Goal: Information Seeking & Learning: Learn about a topic

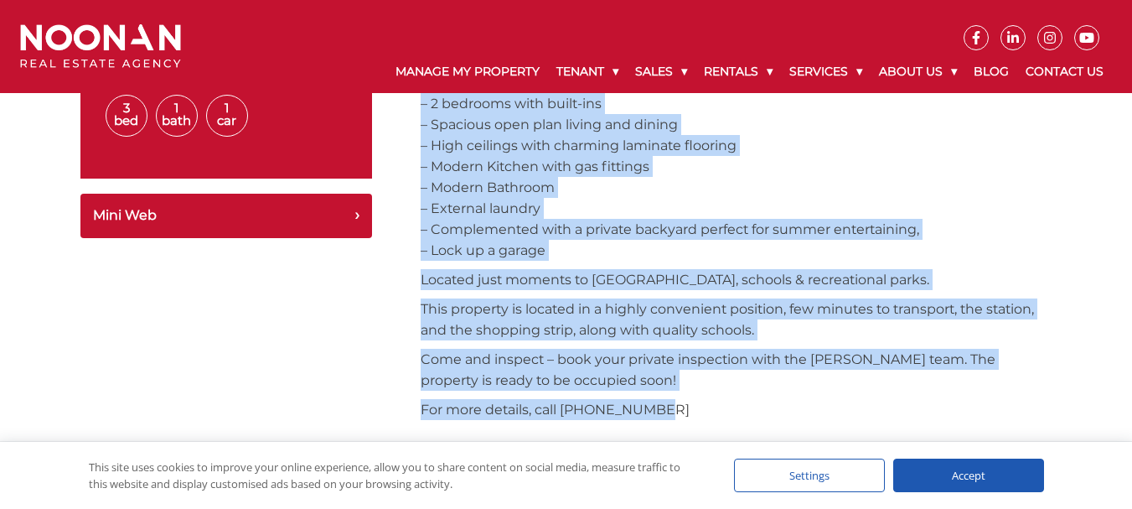
scroll to position [754, 0]
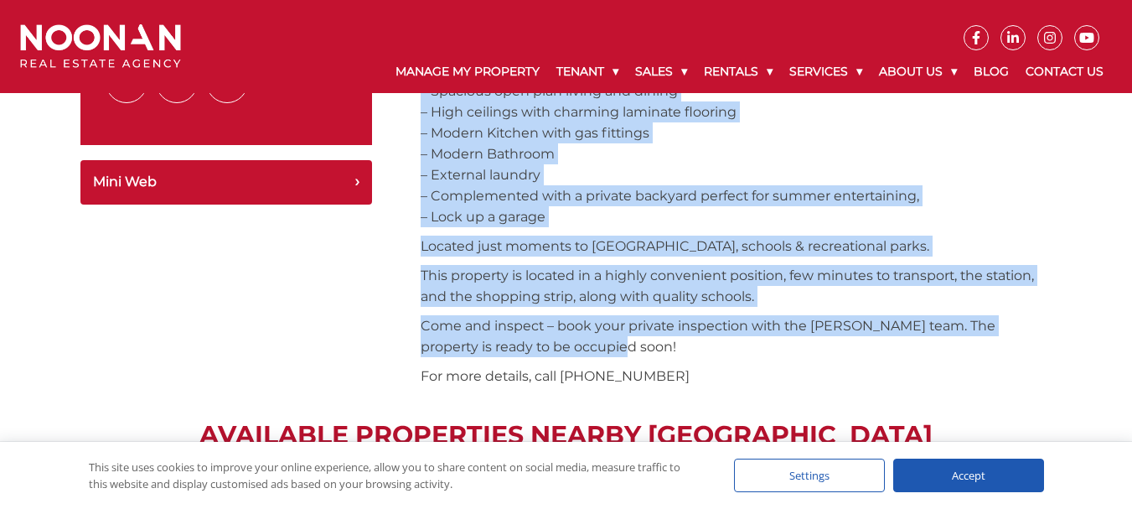
drag, startPoint x: 422, startPoint y: 242, endPoint x: 712, endPoint y: 350, distance: 309.4
click at [712, 350] on div "3 BEDROOM HOUSE FOR LEASE This lovely three bedroom house is located in the hea…" at bounding box center [737, 146] width 632 height 495
copy div "3 BEDROOM HOUSE FOR LEASE This lovely three bedroom house is located in the hea…"
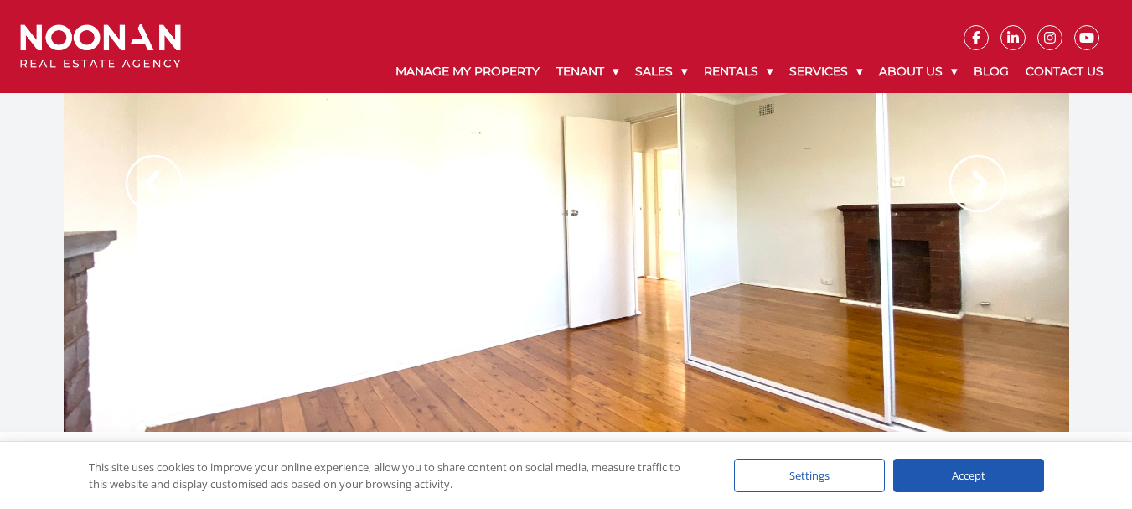
scroll to position [0, 0]
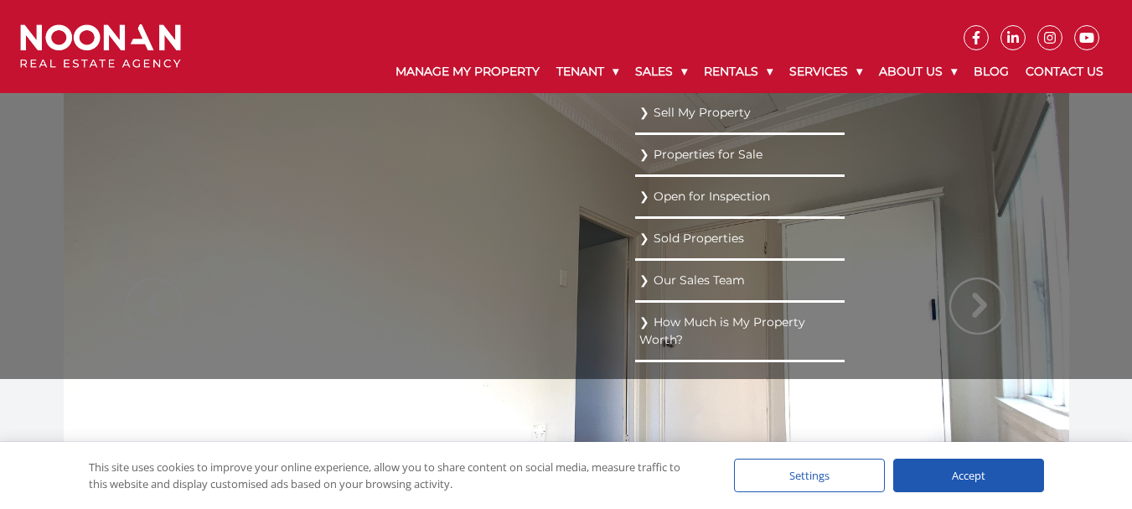
click at [635, 230] on ul "Sell My Property Properties for Sale Open for Inspection Sold Properties Our Sa…" at bounding box center [739, 236] width 209 height 286
click at [845, 306] on ul "Sell My Property Properties for Sale Open for Inspection Sold Properties Our Sa…" at bounding box center [739, 236] width 209 height 286
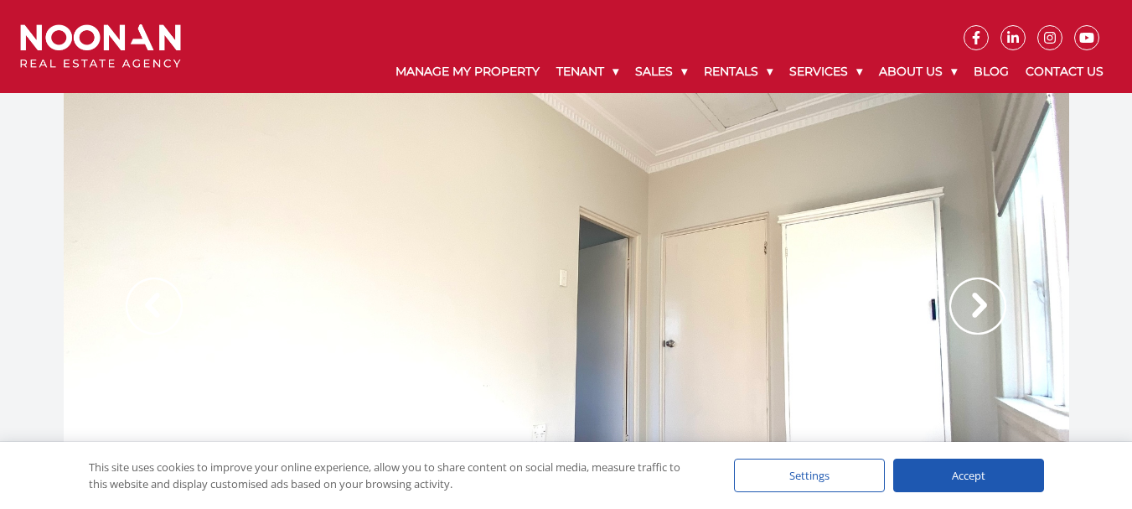
click at [555, 258] on div at bounding box center [566, 323] width 1005 height 461
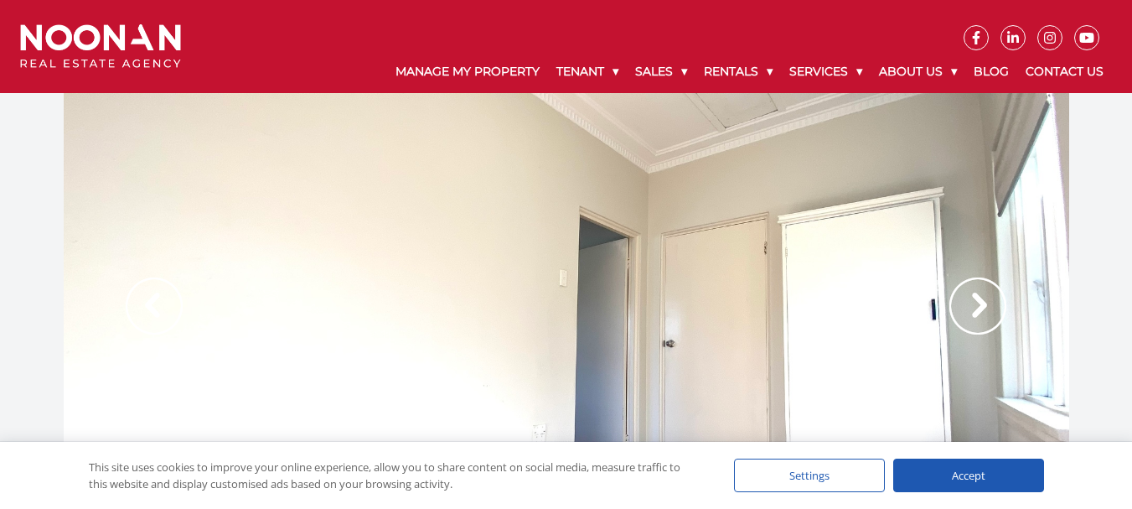
click at [985, 306] on img at bounding box center [977, 305] width 57 height 57
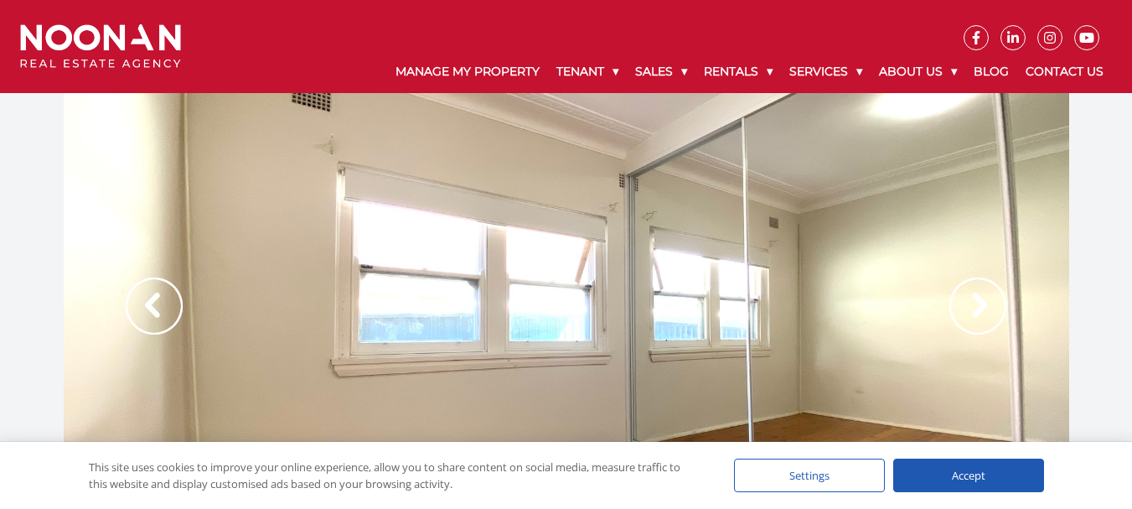
click at [985, 306] on img at bounding box center [977, 305] width 57 height 57
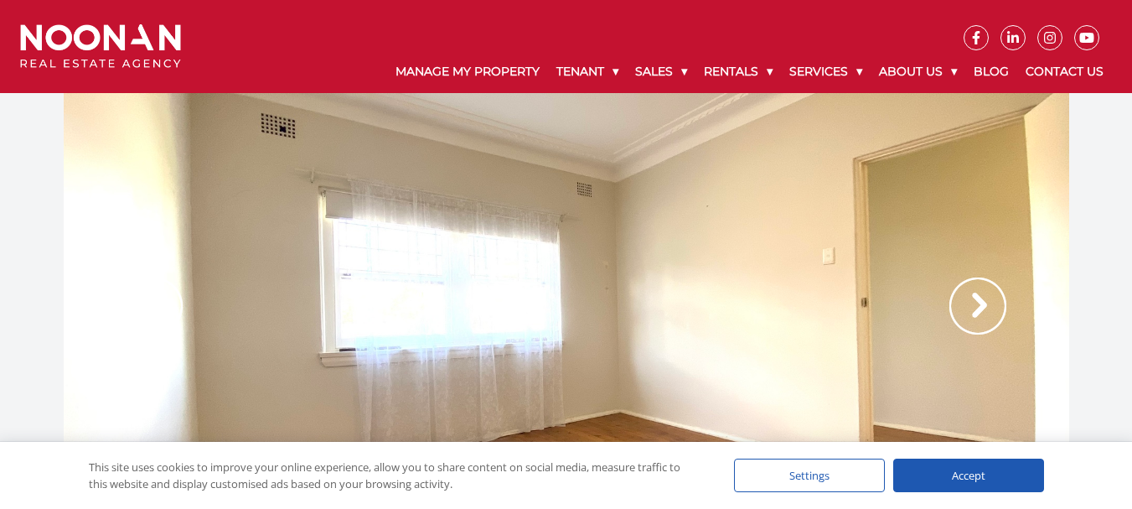
click at [985, 306] on img at bounding box center [977, 305] width 57 height 57
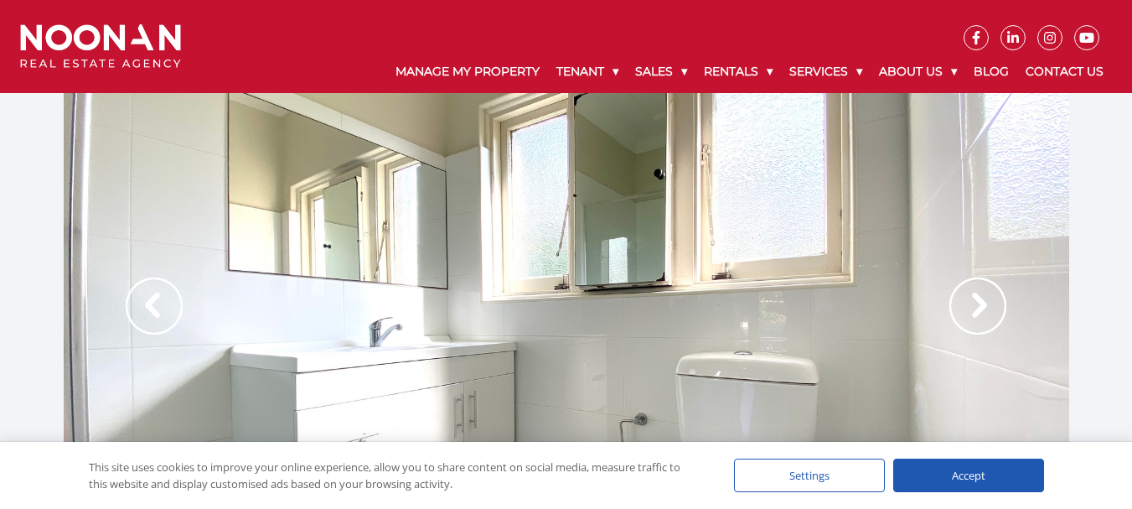
click at [985, 306] on img at bounding box center [977, 305] width 57 height 57
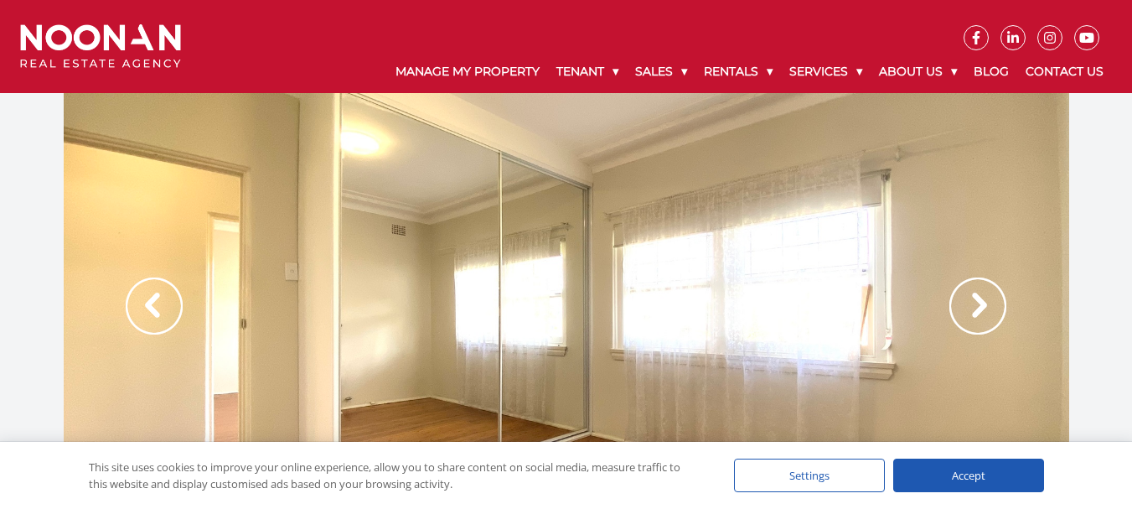
click at [985, 306] on img at bounding box center [977, 305] width 57 height 57
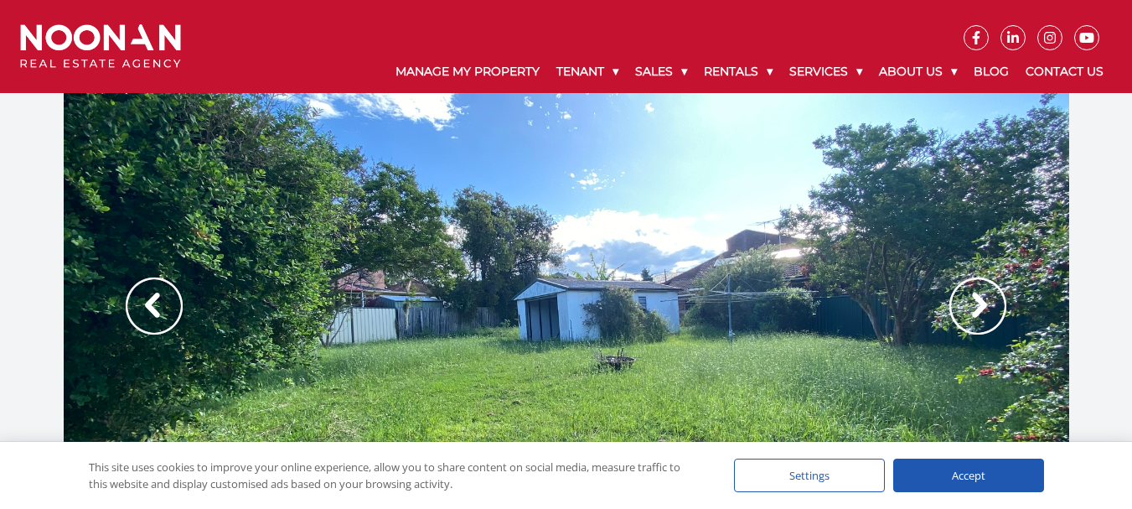
click at [984, 306] on img at bounding box center [977, 305] width 57 height 57
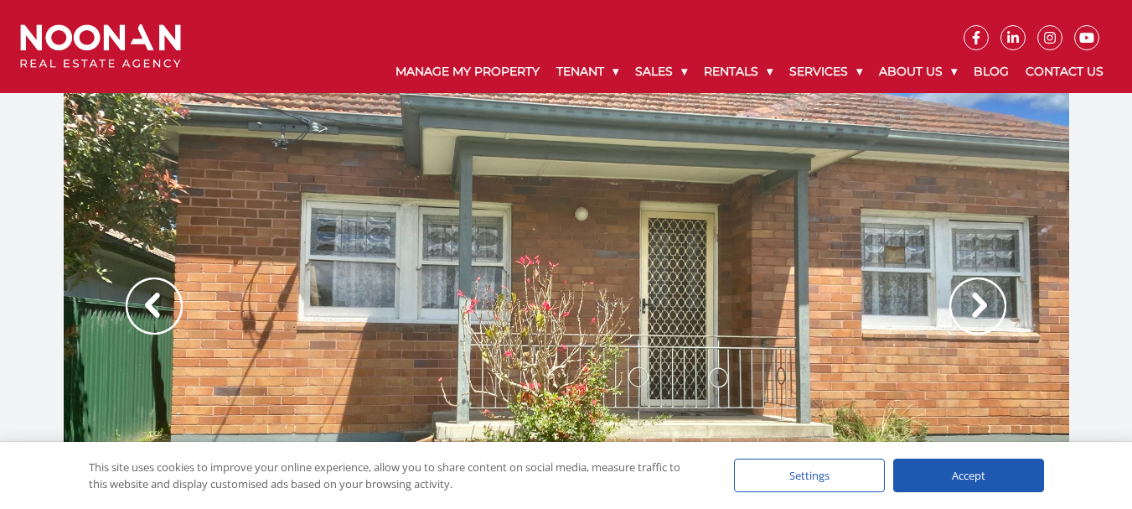
click at [984, 306] on img at bounding box center [977, 305] width 57 height 57
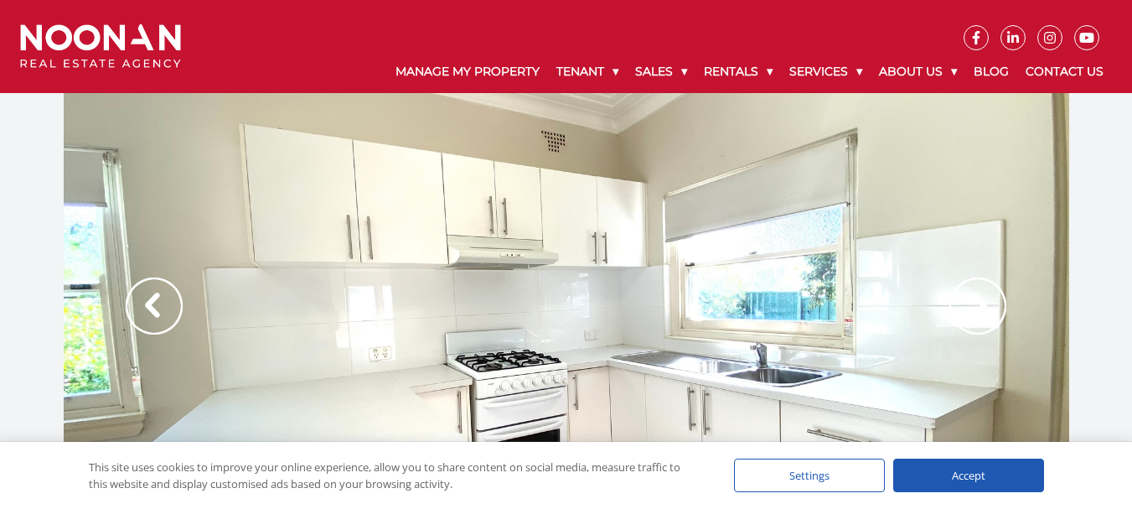
click at [984, 306] on img at bounding box center [977, 305] width 57 height 57
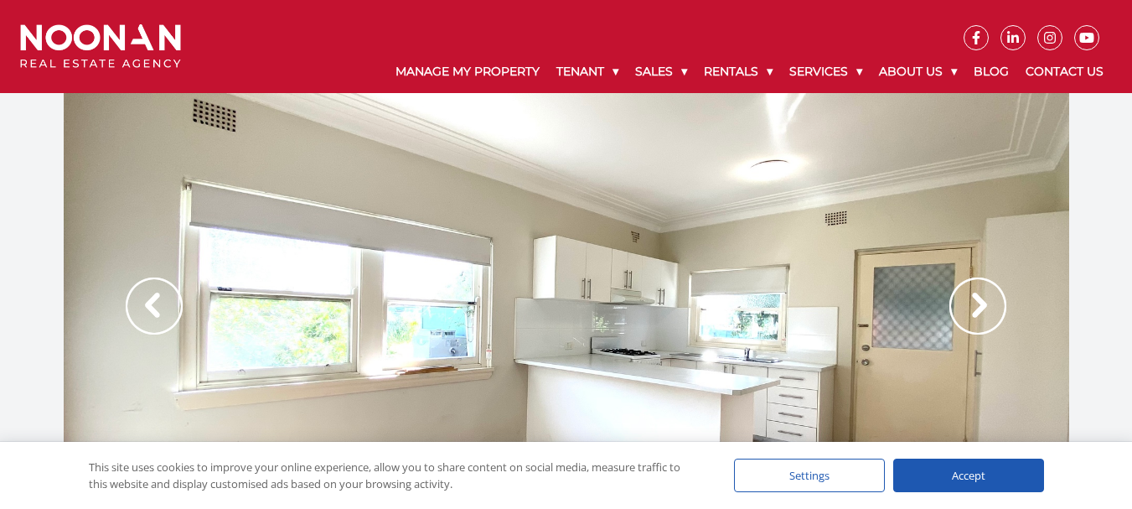
click at [984, 306] on img at bounding box center [977, 305] width 57 height 57
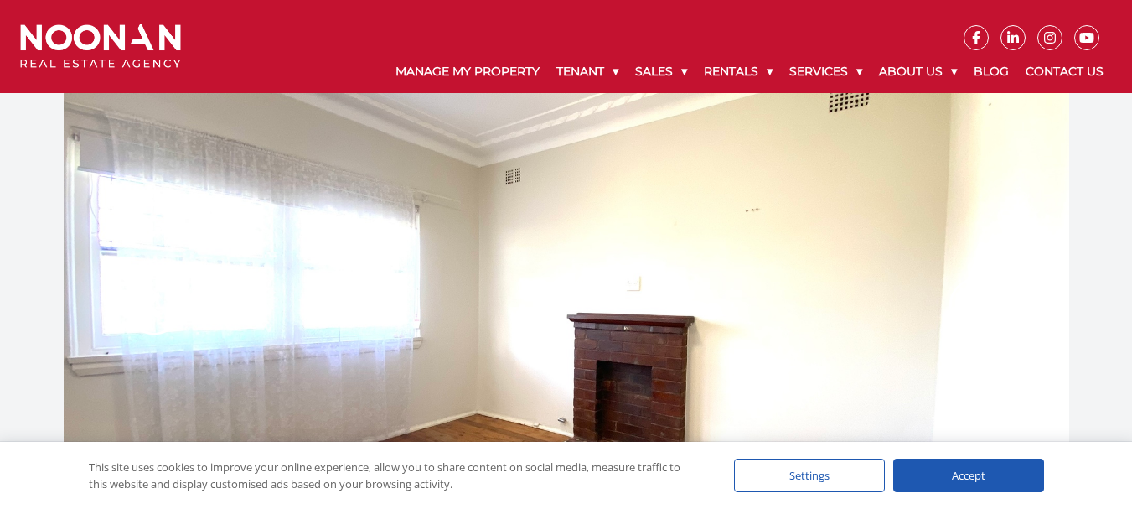
click at [984, 306] on img at bounding box center [977, 305] width 57 height 57
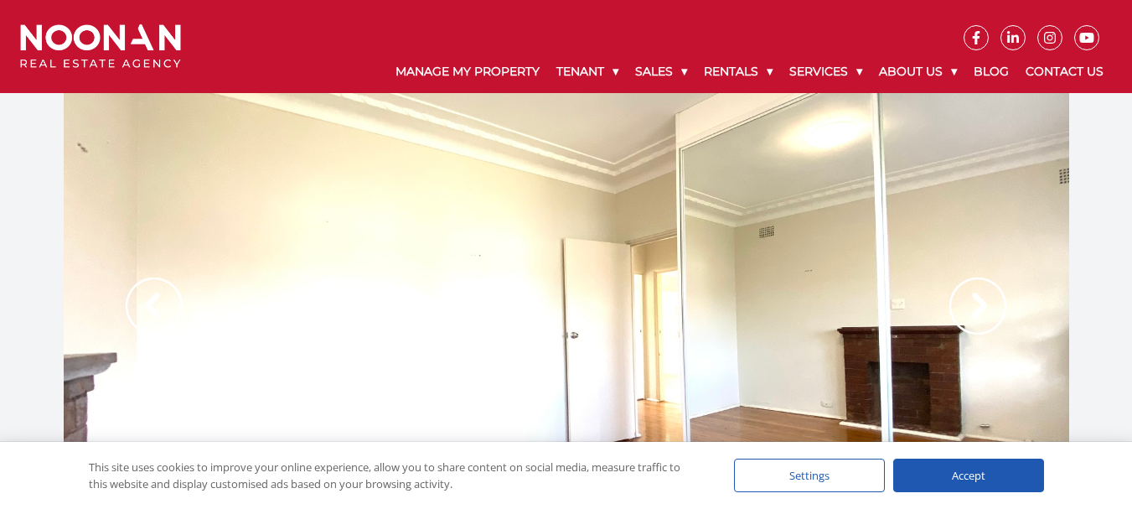
click at [984, 306] on img at bounding box center [977, 305] width 57 height 57
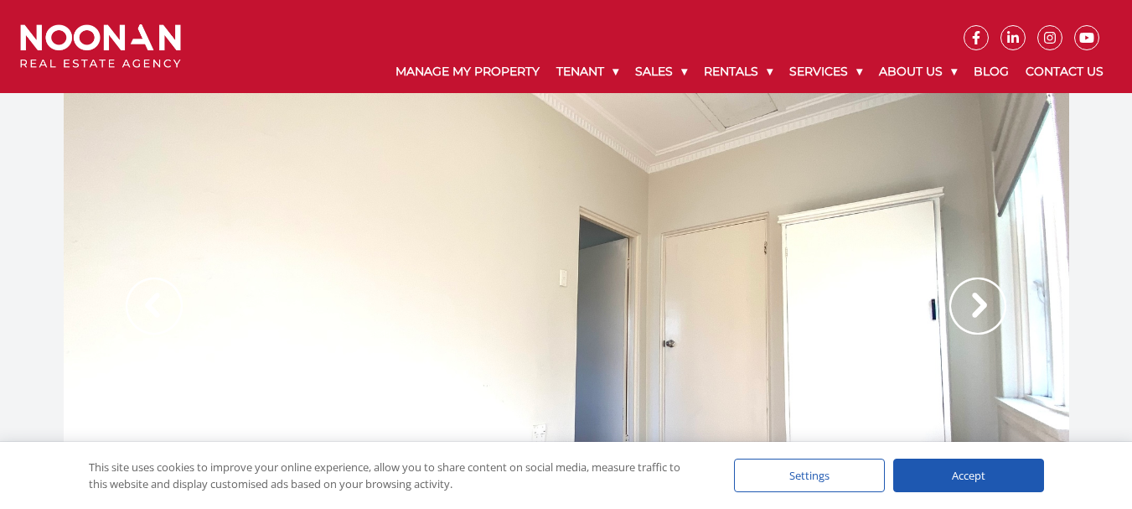
click at [984, 306] on img at bounding box center [977, 305] width 57 height 57
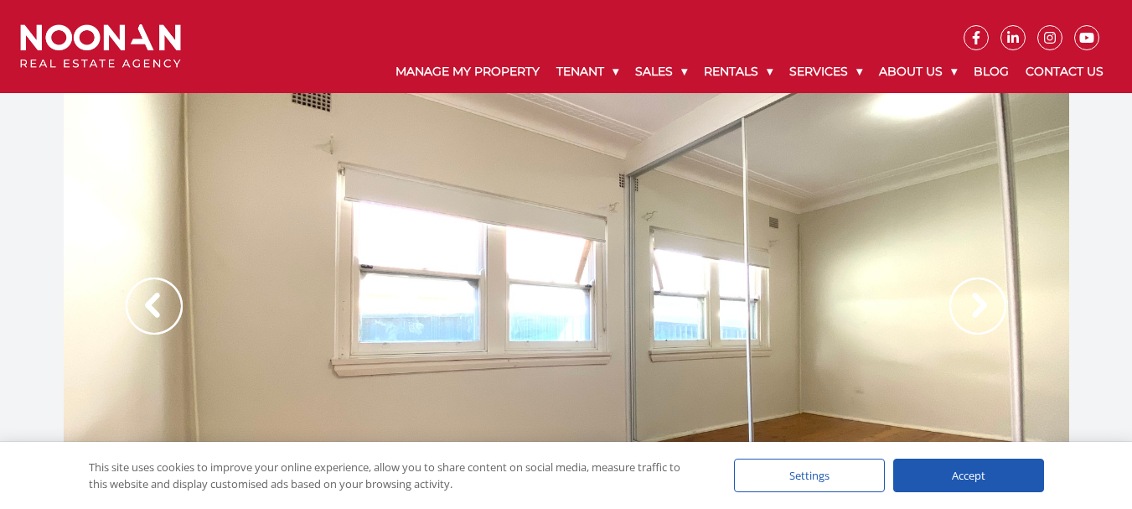
click at [984, 306] on img at bounding box center [977, 305] width 57 height 57
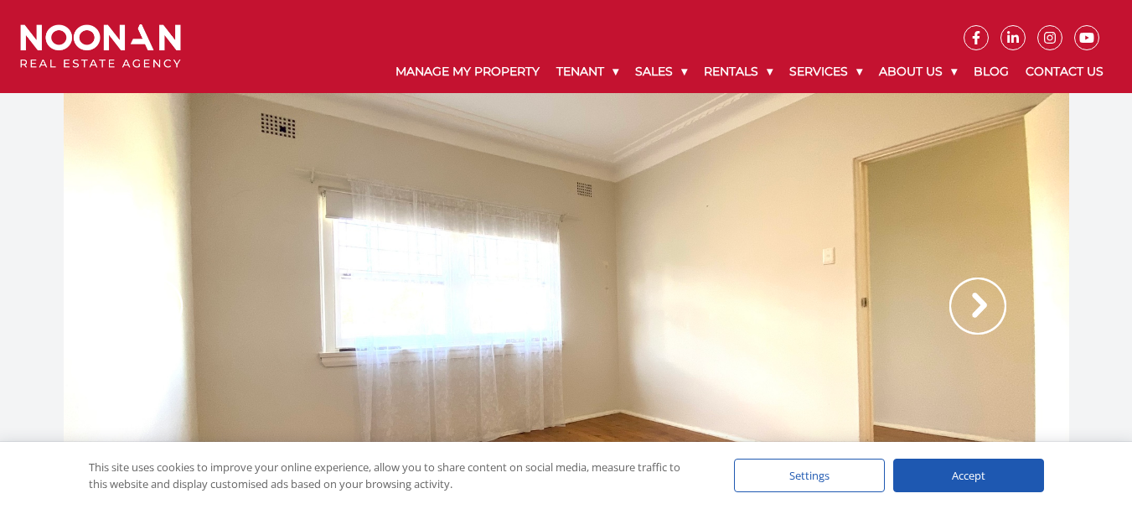
click at [984, 306] on img at bounding box center [977, 305] width 57 height 57
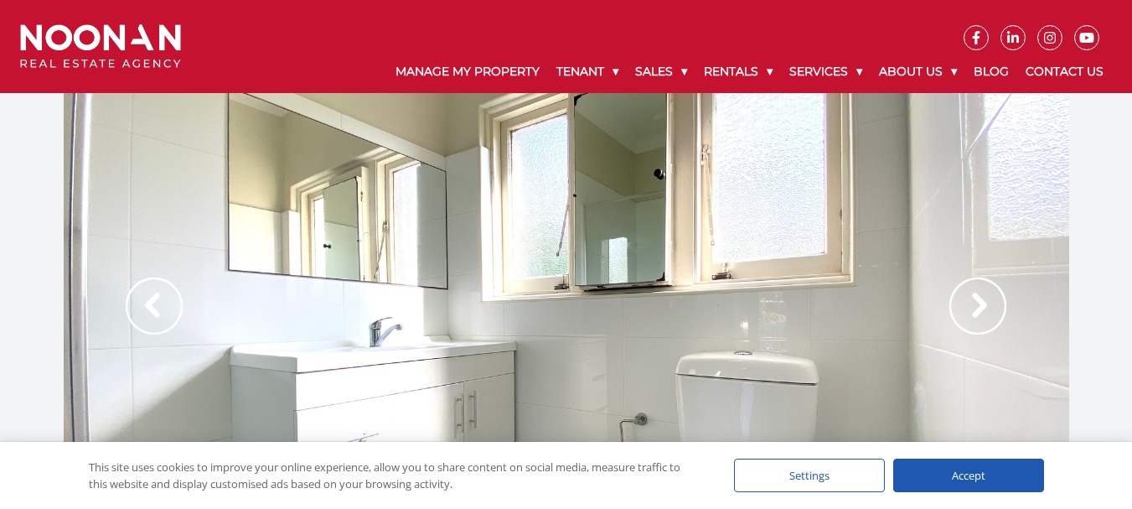
click at [984, 306] on img at bounding box center [977, 305] width 57 height 57
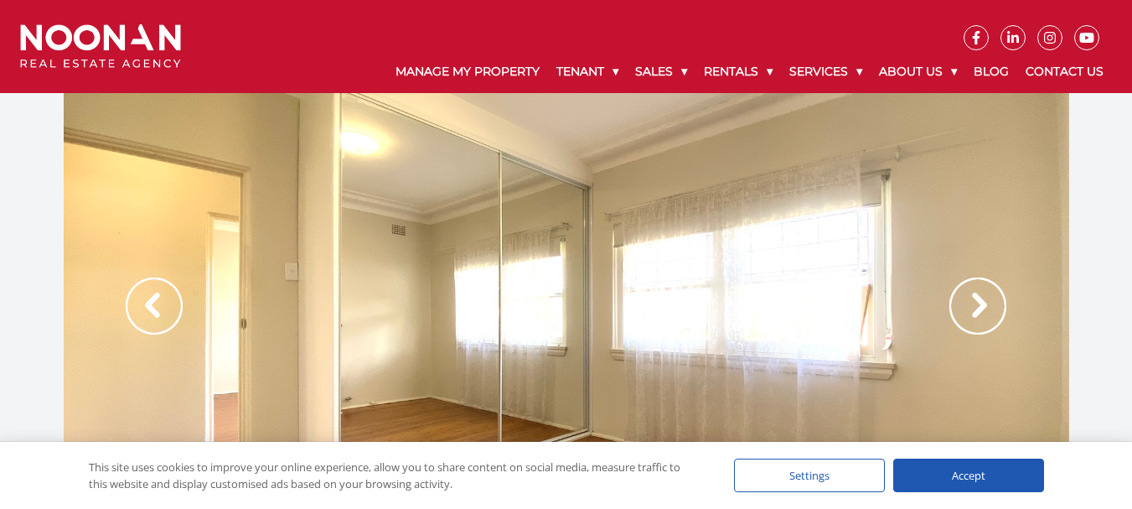
click at [984, 306] on img at bounding box center [977, 305] width 57 height 57
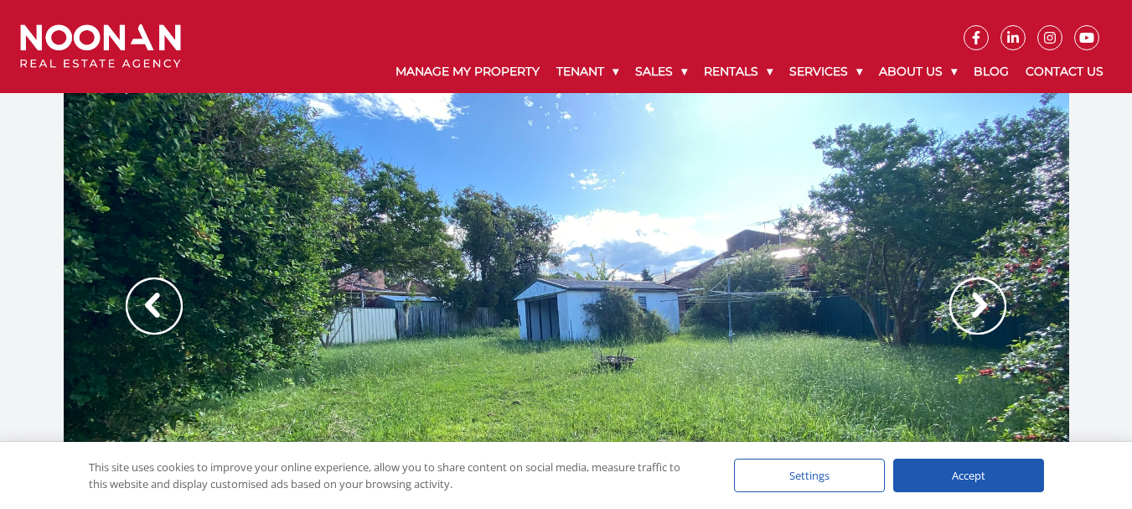
click at [984, 306] on img at bounding box center [977, 305] width 57 height 57
